Goal: Information Seeking & Learning: Learn about a topic

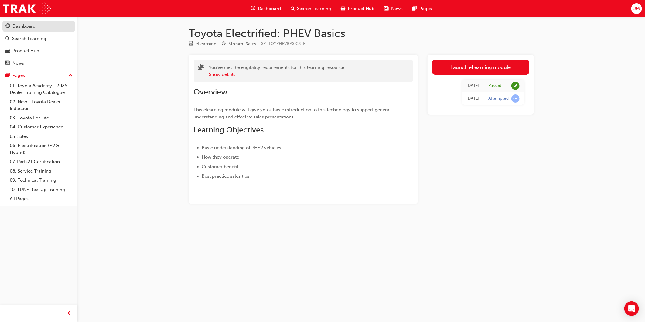
click at [33, 27] on div "Dashboard" at bounding box center [23, 26] width 23 height 7
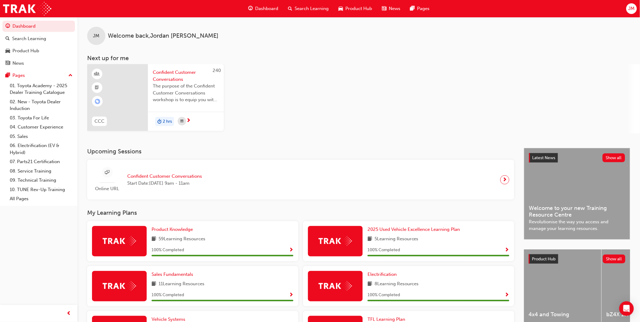
click at [186, 174] on span "Confident Customer Conversations" at bounding box center [164, 176] width 75 height 7
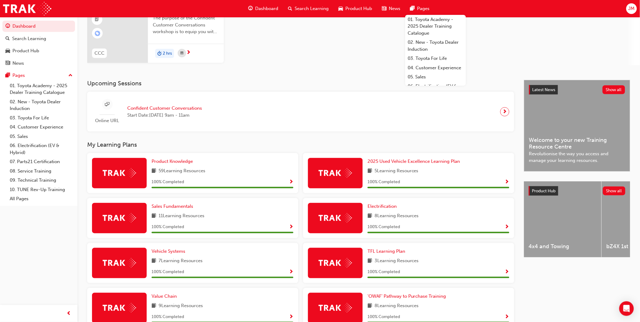
scroll to position [135, 0]
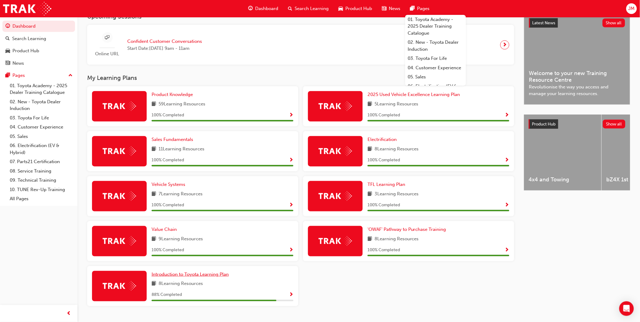
click at [199, 274] on span "Introduction to Toyota Learning Plan" at bounding box center [190, 274] width 77 height 5
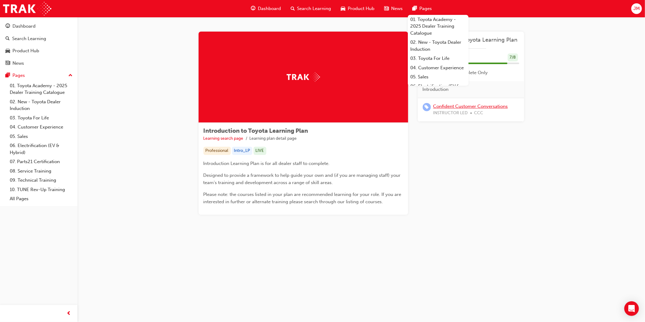
click at [451, 106] on link "Confident Customer Conversations" at bounding box center [471, 106] width 75 height 5
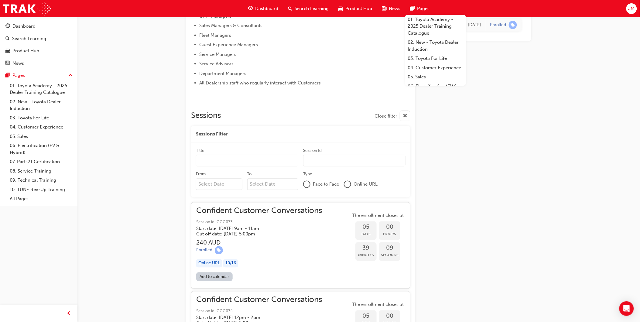
scroll to position [323, 0]
